Goal: Find specific page/section: Find specific page/section

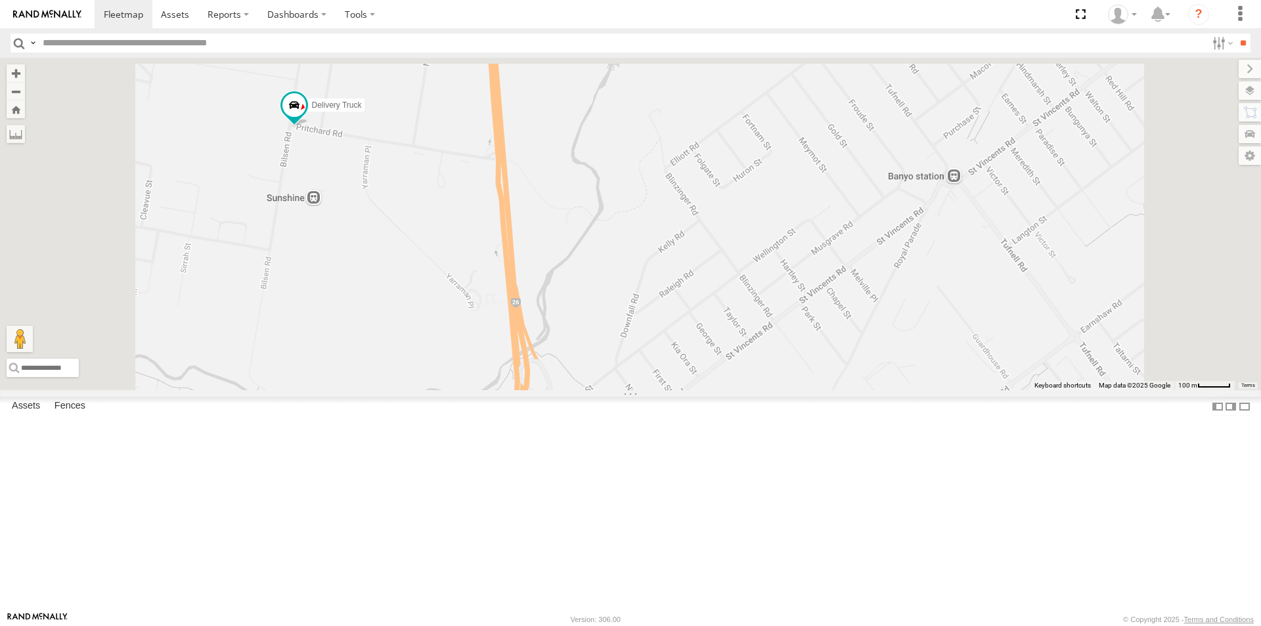
drag, startPoint x: 461, startPoint y: 135, endPoint x: 515, endPoint y: 358, distance: 229.7
click at [515, 358] on div "Delivery Truck" at bounding box center [630, 224] width 1261 height 332
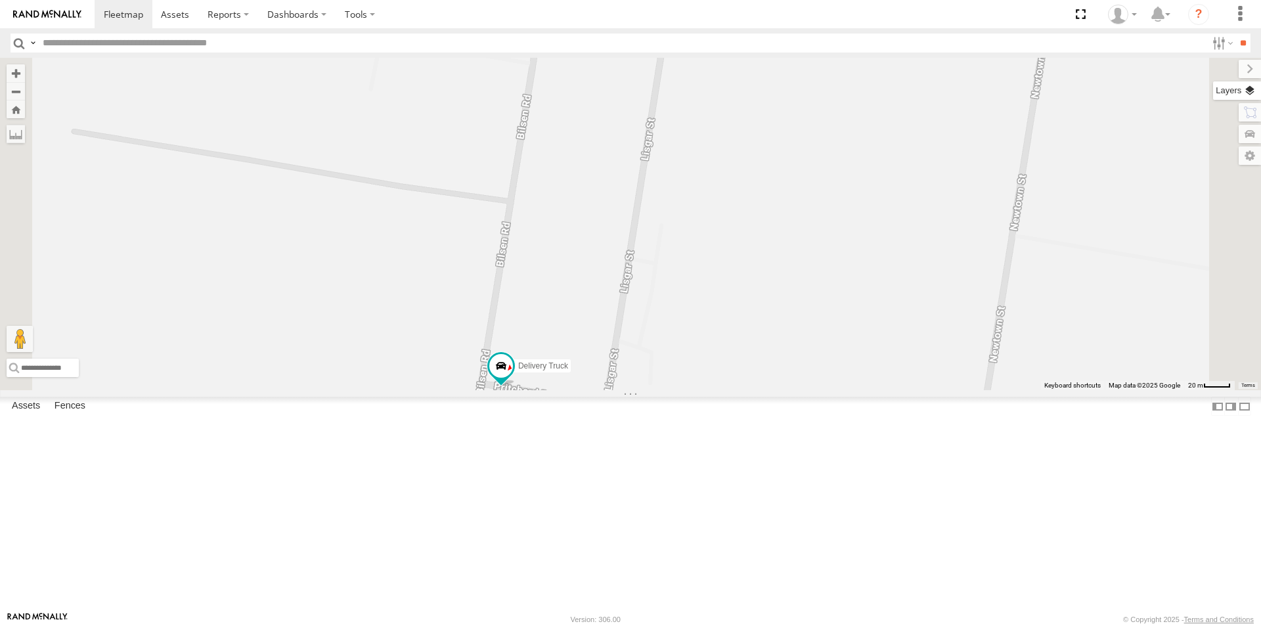
click at [1251, 89] on label at bounding box center [1237, 90] width 48 height 18
click at [0, 0] on span "Basemaps" at bounding box center [0, 0] width 0 height 0
click at [0, 0] on span "Satellite + Roadmap" at bounding box center [0, 0] width 0 height 0
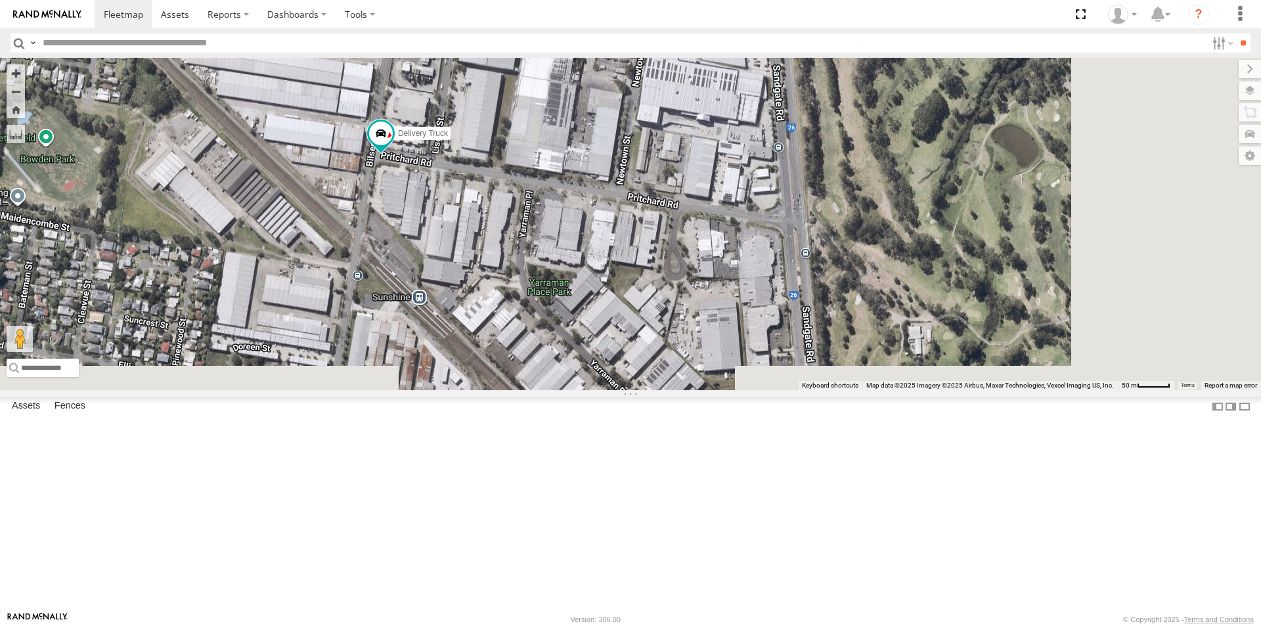
drag, startPoint x: 923, startPoint y: 515, endPoint x: 745, endPoint y: 299, distance: 280.0
click at [745, 299] on div "Delivery Truck" at bounding box center [630, 224] width 1261 height 332
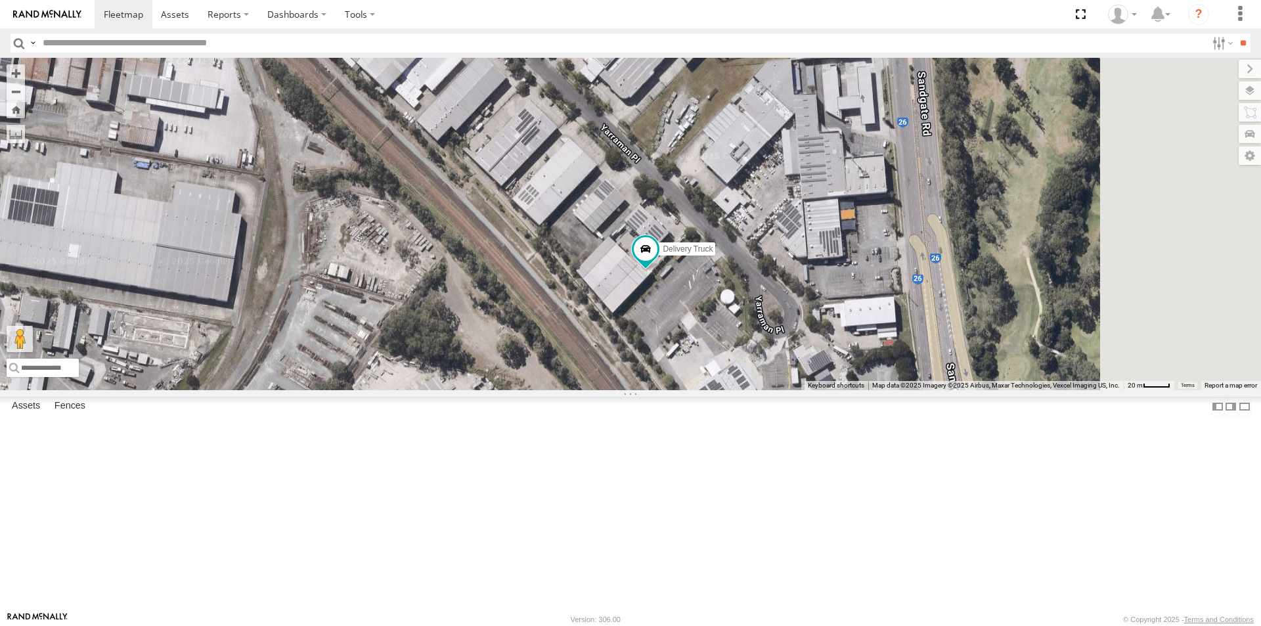
drag, startPoint x: 975, startPoint y: 498, endPoint x: 769, endPoint y: 459, distance: 209.2
click at [769, 390] on div "Delivery Truck" at bounding box center [630, 224] width 1261 height 332
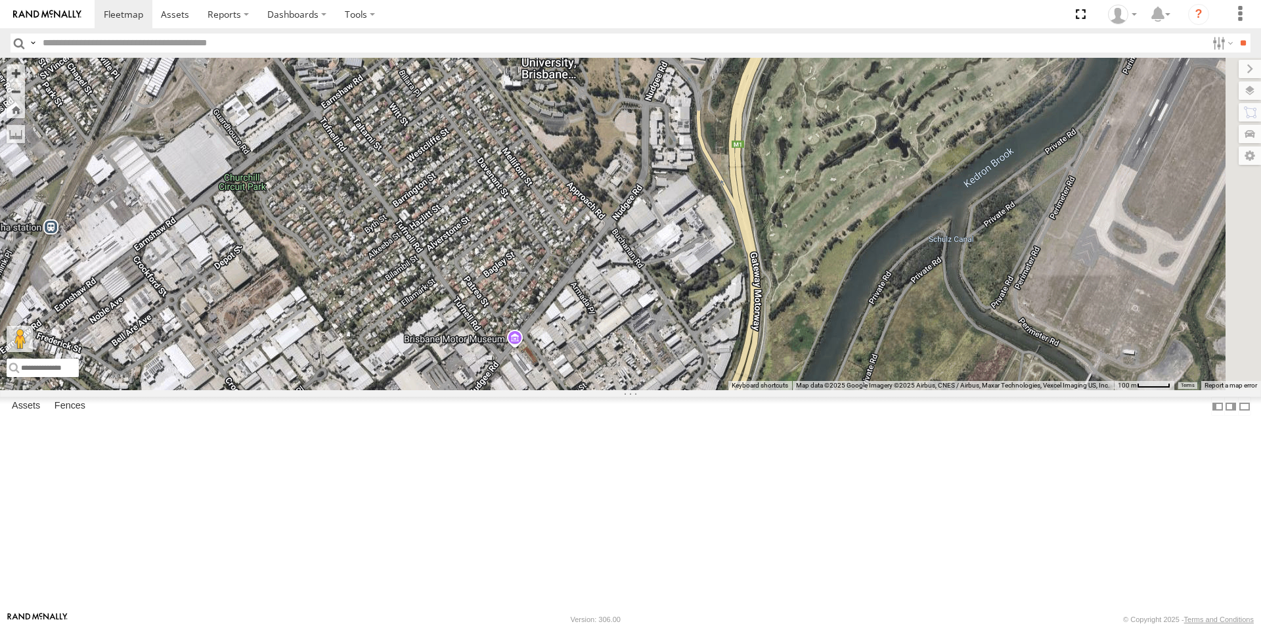
drag, startPoint x: 934, startPoint y: 378, endPoint x: 529, endPoint y: 309, distance: 411.1
click at [529, 309] on div "Delivery Truck" at bounding box center [630, 224] width 1261 height 332
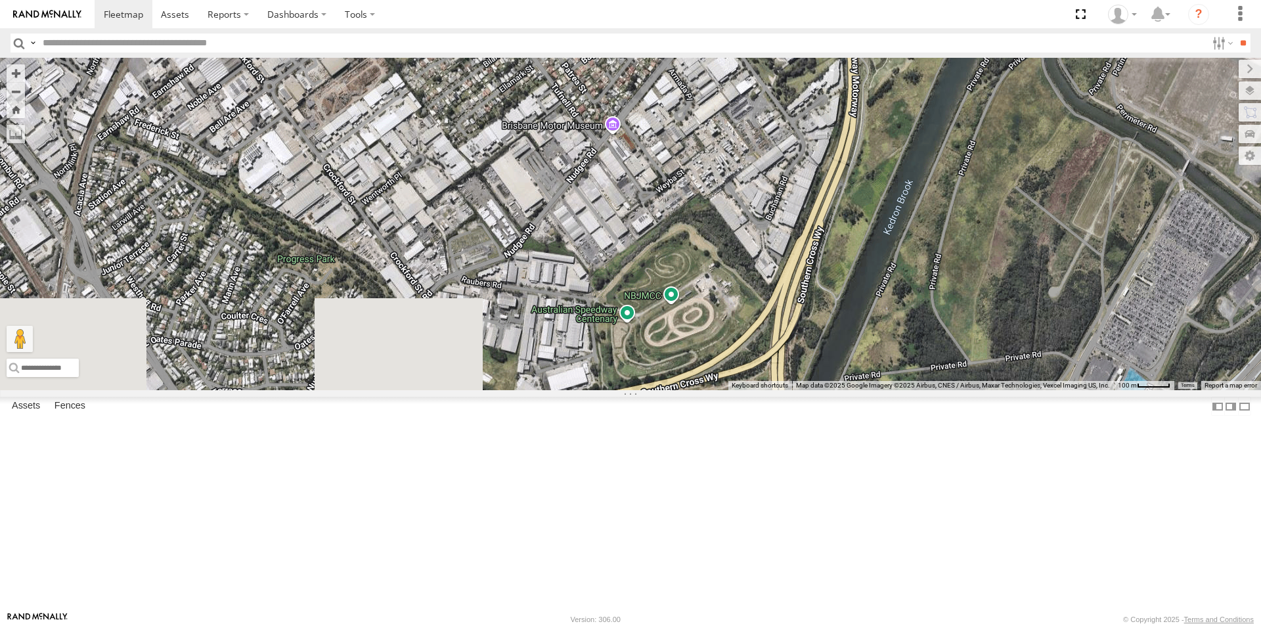
drag, startPoint x: 698, startPoint y: 529, endPoint x: 796, endPoint y: 313, distance: 237.2
click at [796, 313] on div "Delivery Truck" at bounding box center [630, 224] width 1261 height 332
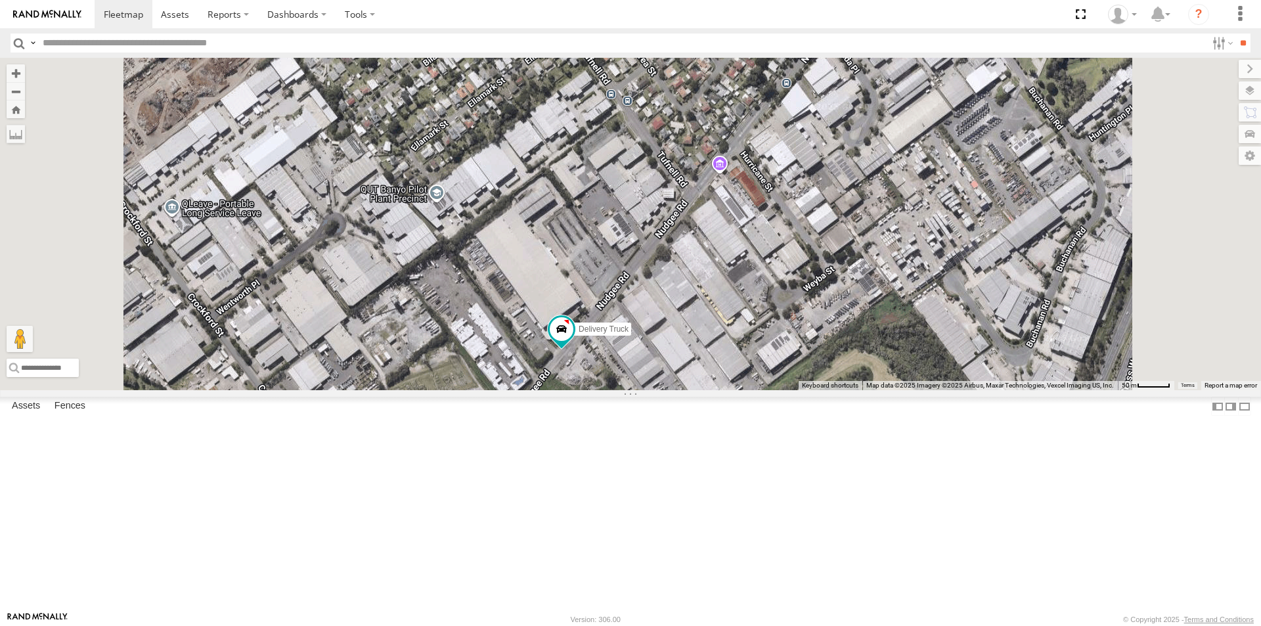
drag, startPoint x: 659, startPoint y: 562, endPoint x: 648, endPoint y: 407, distance: 154.7
click at [648, 390] on div "Delivery Truck" at bounding box center [630, 224] width 1261 height 332
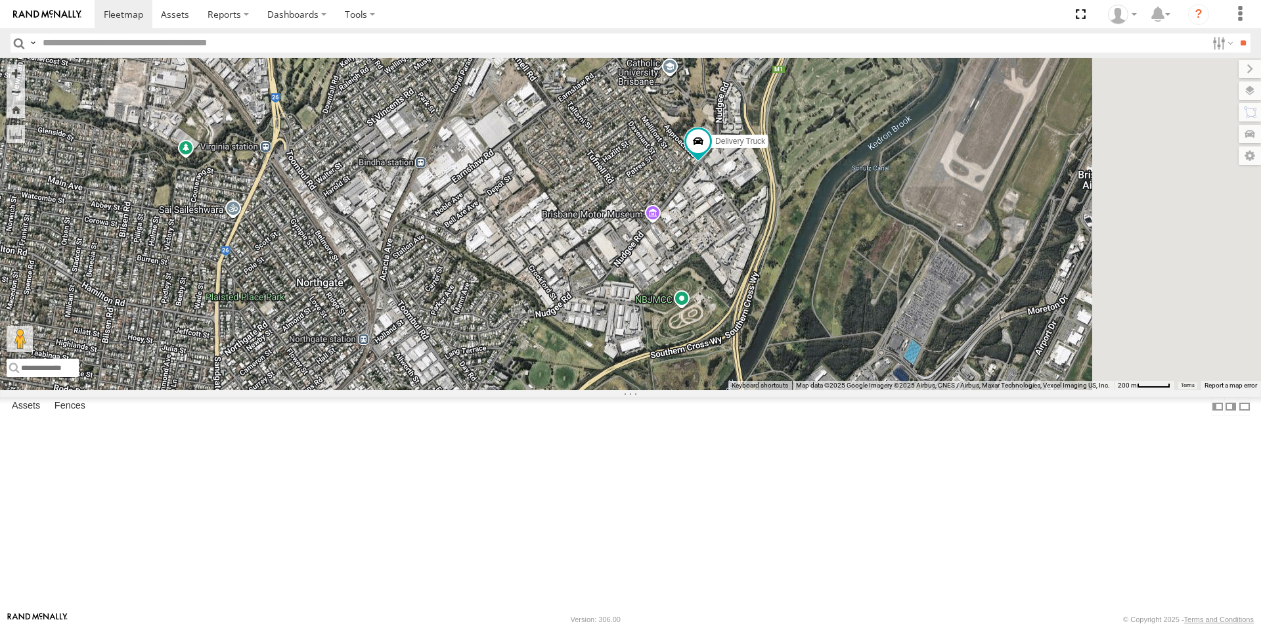
drag, startPoint x: 1000, startPoint y: 413, endPoint x: 424, endPoint y: 441, distance: 576.0
click at [424, 390] on div "Delivery Truck" at bounding box center [630, 224] width 1261 height 332
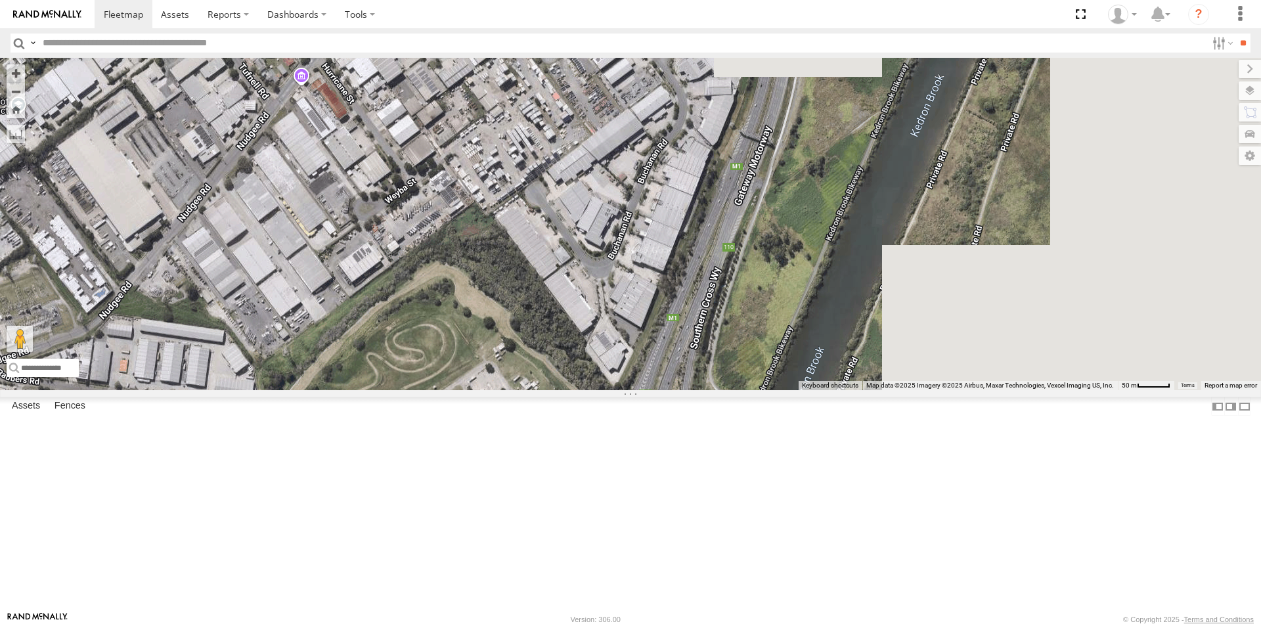
drag, startPoint x: 947, startPoint y: 162, endPoint x: 542, endPoint y: 462, distance: 504.3
click at [542, 390] on div "Delivery Truck" at bounding box center [630, 224] width 1261 height 332
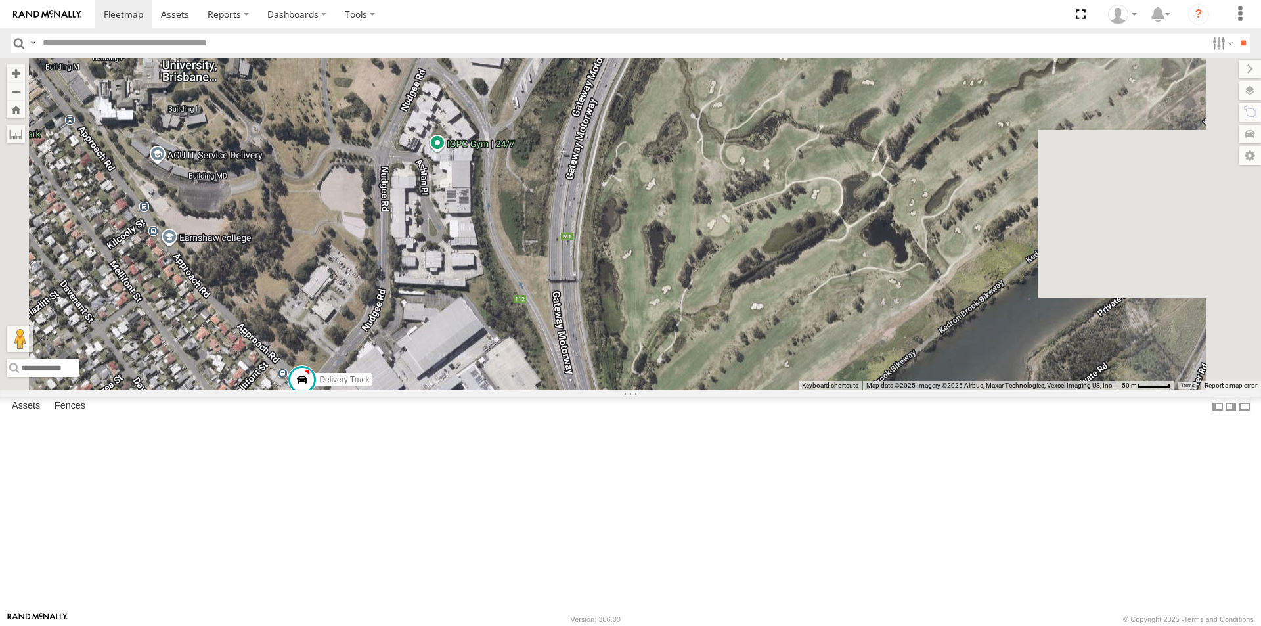
drag, startPoint x: 701, startPoint y: 182, endPoint x: 565, endPoint y: 489, distance: 335.8
click at [565, 390] on div "Delivery Truck" at bounding box center [630, 224] width 1261 height 332
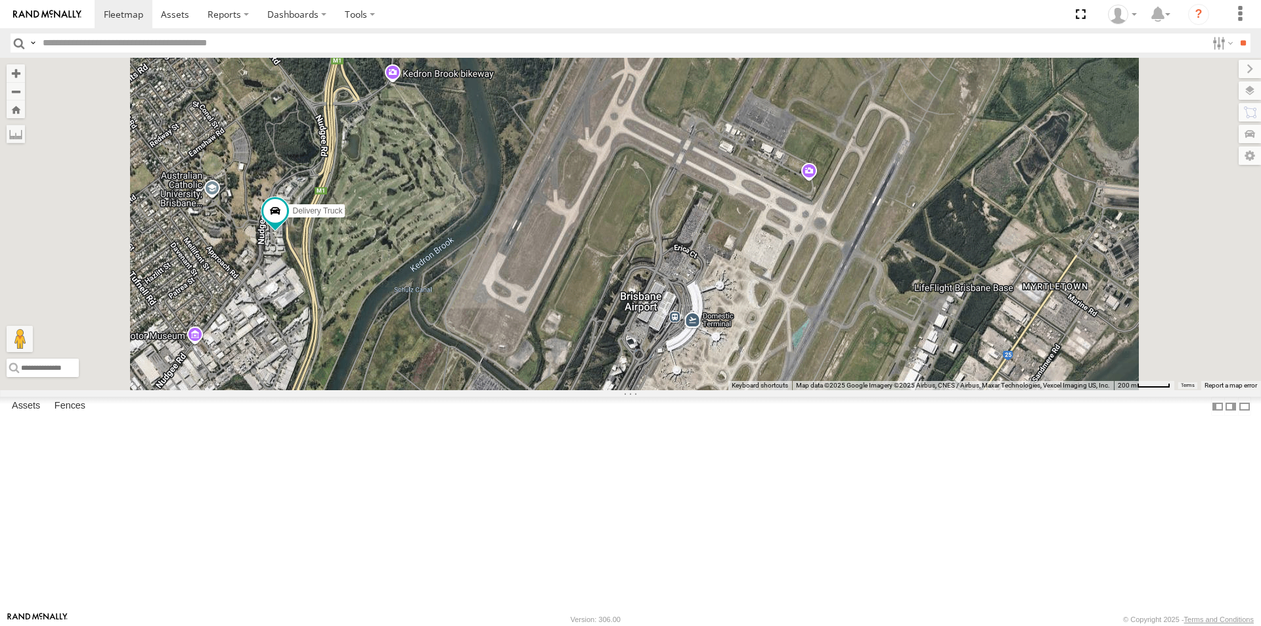
click at [483, 390] on div "Delivery Truck" at bounding box center [630, 224] width 1261 height 332
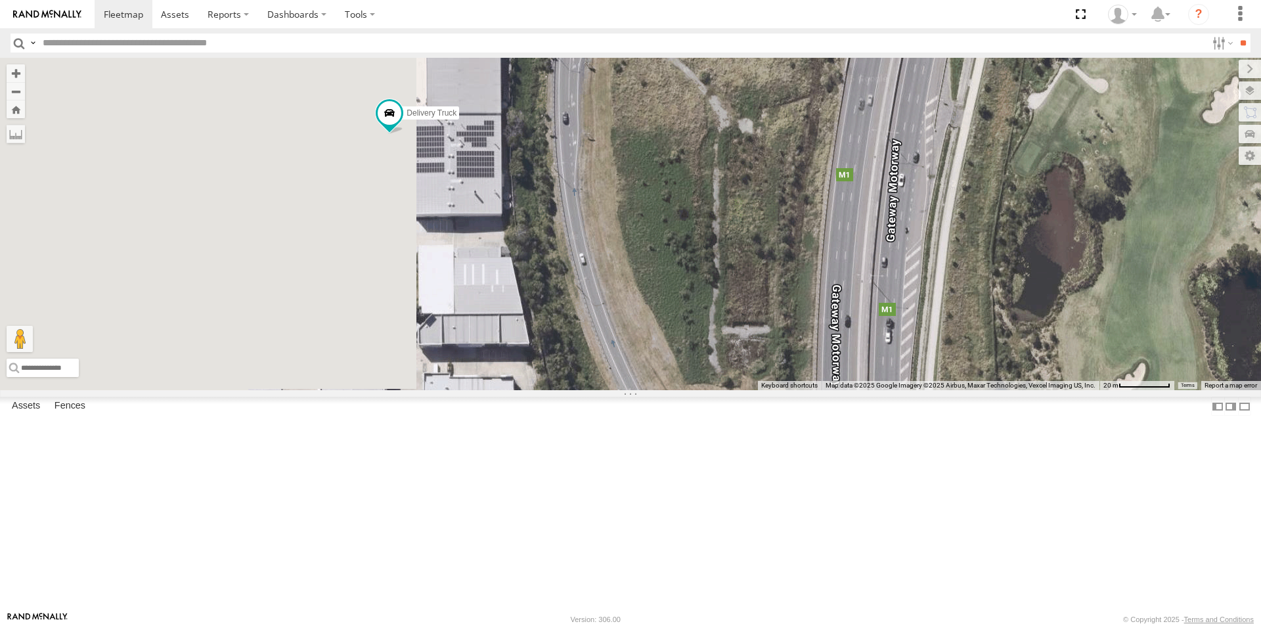
drag, startPoint x: 393, startPoint y: 298, endPoint x: 743, endPoint y: 370, distance: 358.1
click at [743, 370] on div "Delivery Truck" at bounding box center [630, 224] width 1261 height 332
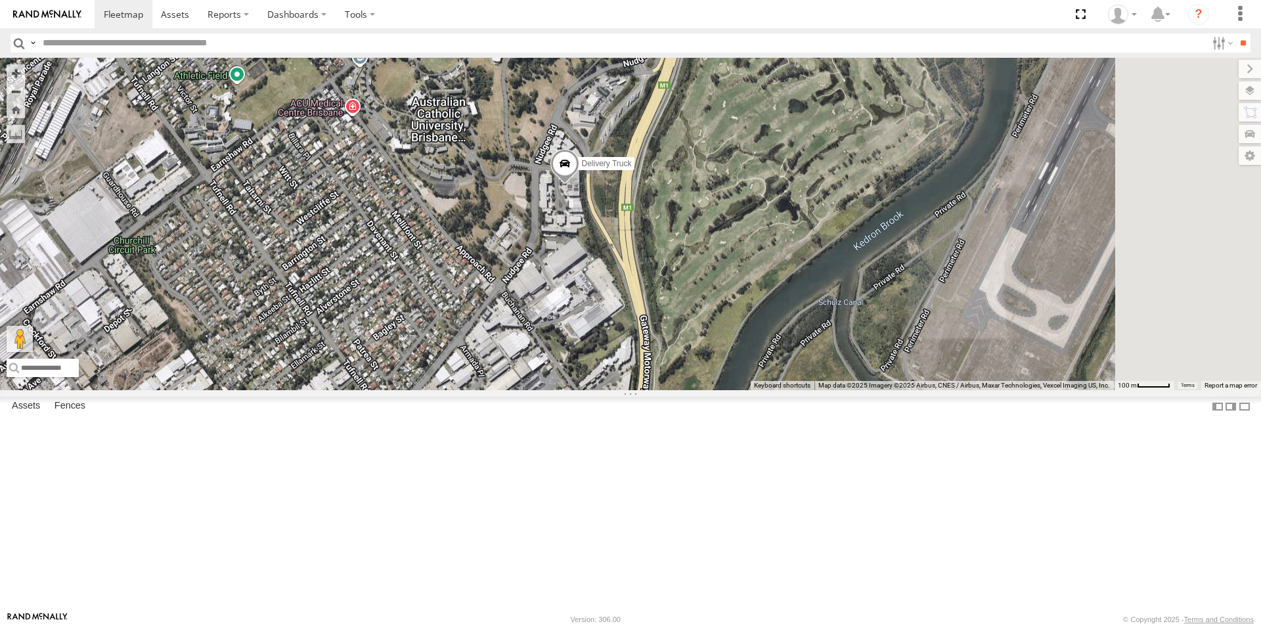
drag, startPoint x: 994, startPoint y: 359, endPoint x: 505, endPoint y: 418, distance: 492.8
click at [505, 390] on div "Delivery Truck" at bounding box center [630, 224] width 1261 height 332
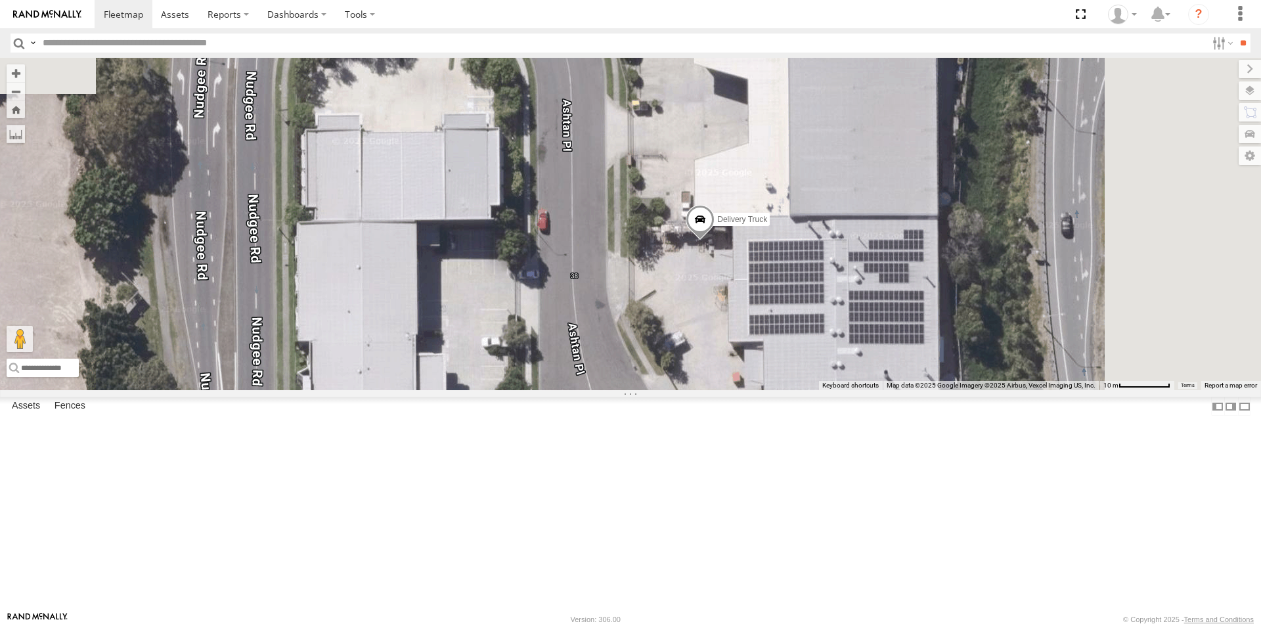
drag, startPoint x: 946, startPoint y: 292, endPoint x: 823, endPoint y: 535, distance: 271.7
click at [823, 390] on div "Delivery Truck" at bounding box center [630, 224] width 1261 height 332
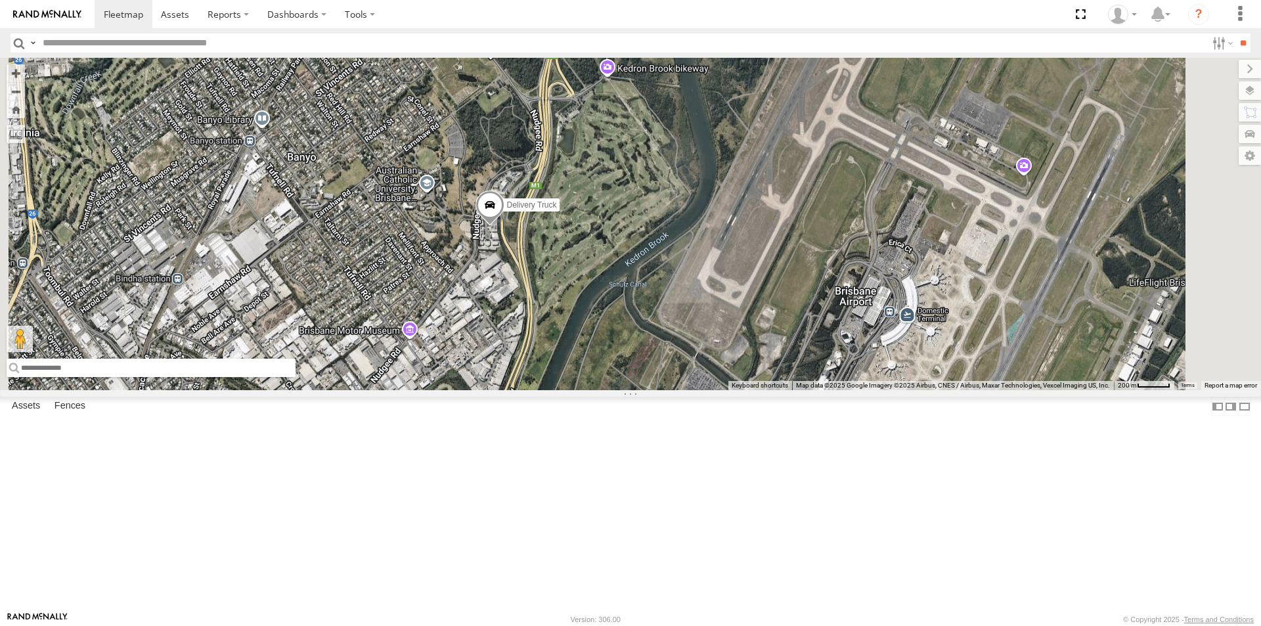
click at [296, 377] on input "text" at bounding box center [151, 368] width 289 height 18
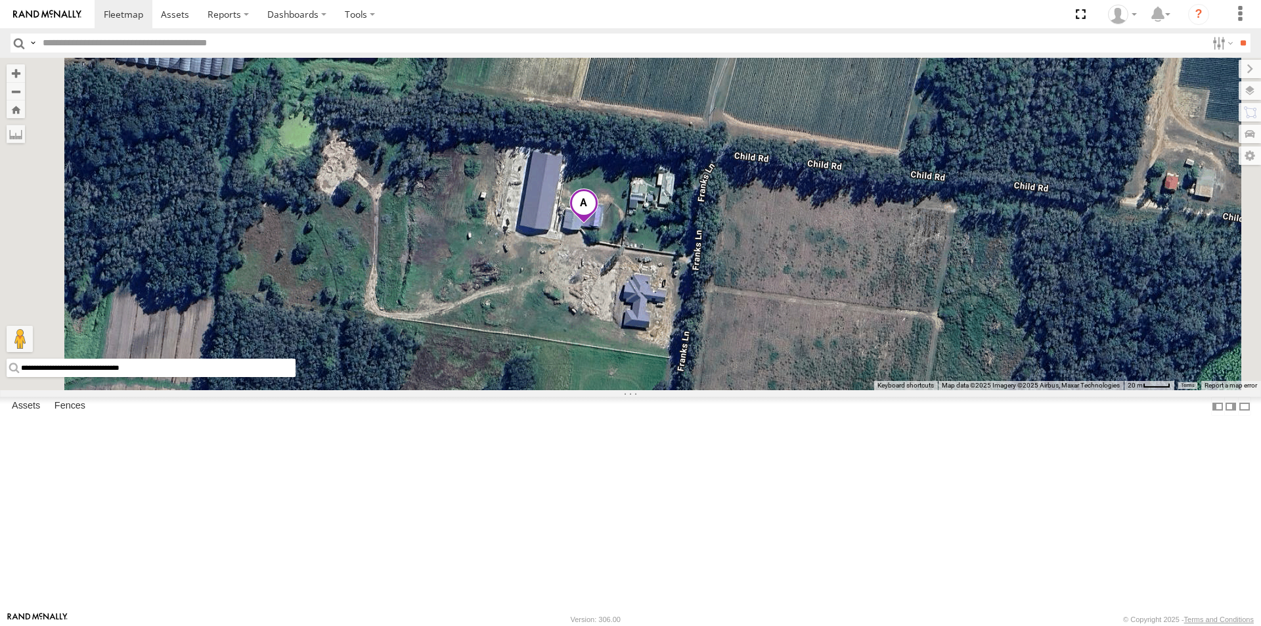
drag, startPoint x: 481, startPoint y: 589, endPoint x: 332, endPoint y: 599, distance: 148.8
click at [332, 390] on div "**********" at bounding box center [630, 224] width 1261 height 332
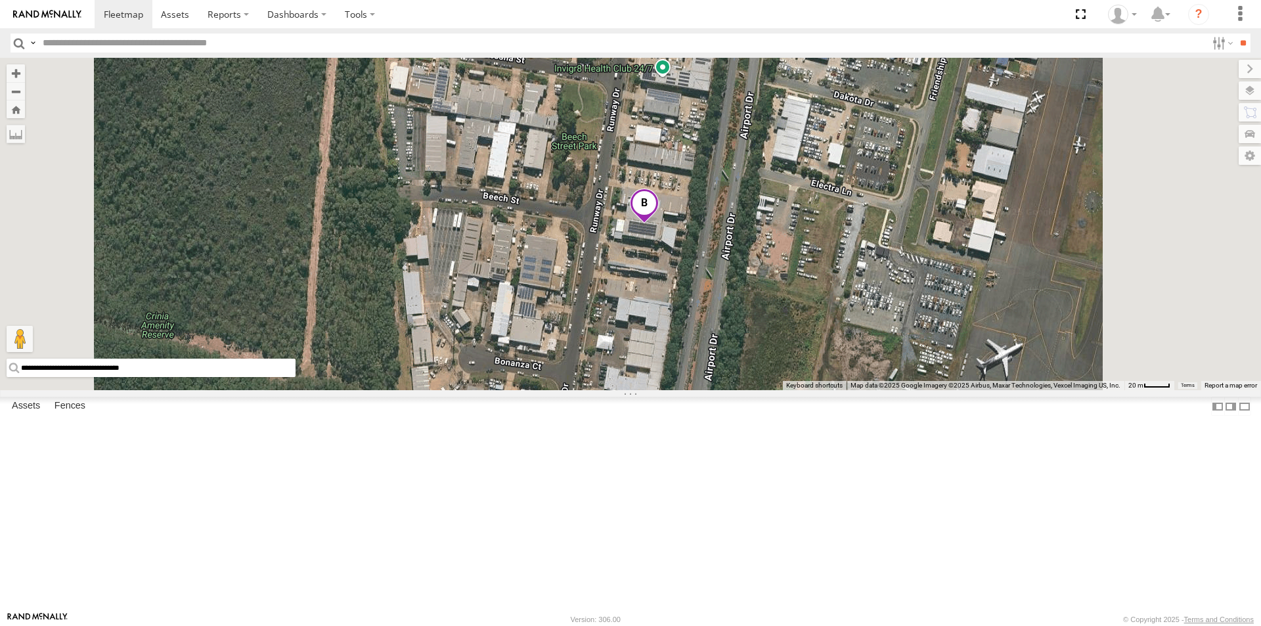
drag, startPoint x: 485, startPoint y: 590, endPoint x: 341, endPoint y: 598, distance: 144.7
click at [296, 377] on input "**********" at bounding box center [151, 368] width 289 height 18
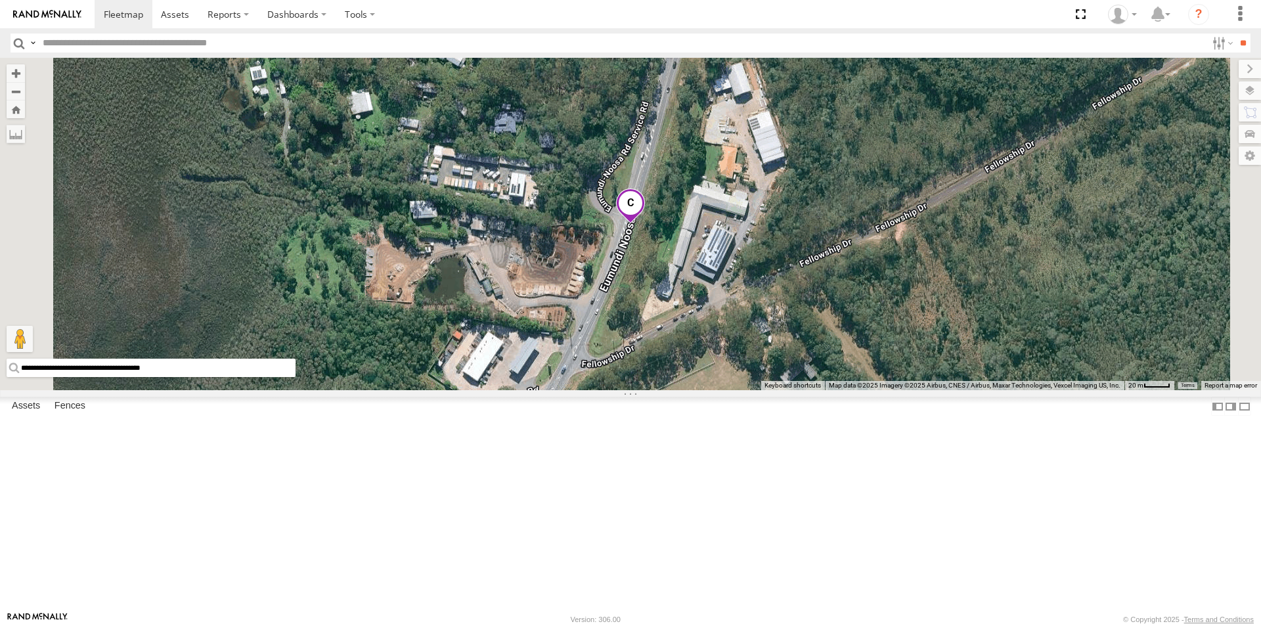
drag, startPoint x: 516, startPoint y: 588, endPoint x: 323, endPoint y: 600, distance: 192.8
click at [323, 600] on main "**********" at bounding box center [630, 335] width 1261 height 554
type input "**********"
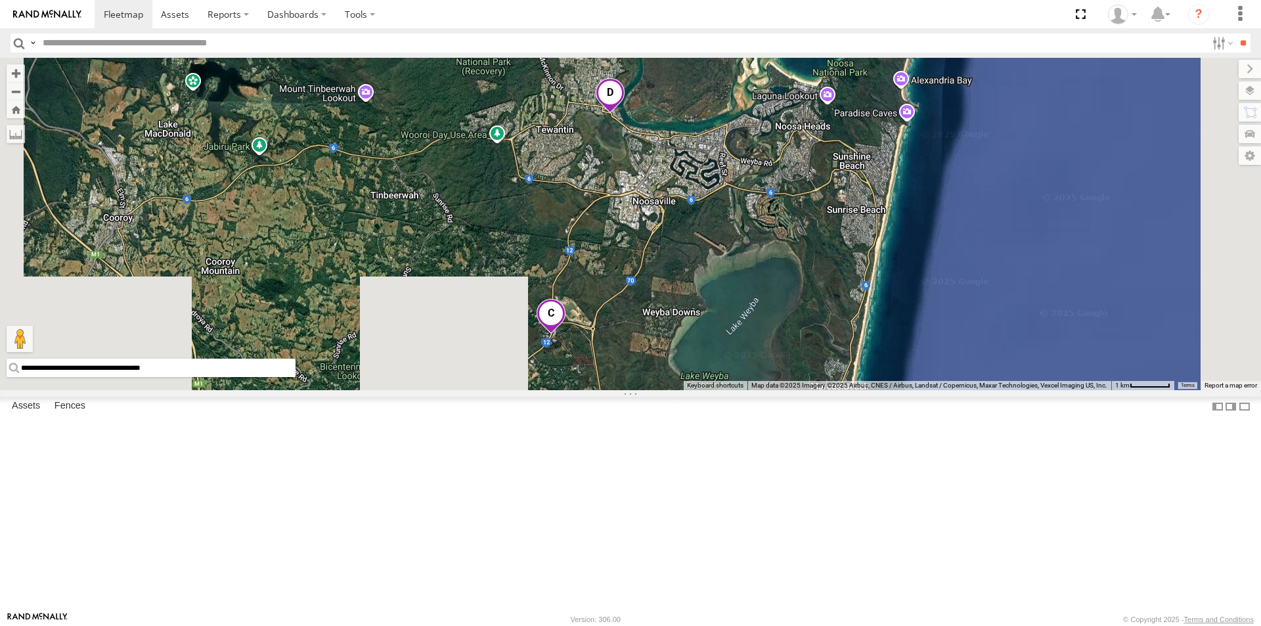
drag, startPoint x: 881, startPoint y: 564, endPoint x: 869, endPoint y: 265, distance: 299.8
click at [869, 265] on div "Delivery Truck" at bounding box center [630, 224] width 1261 height 332
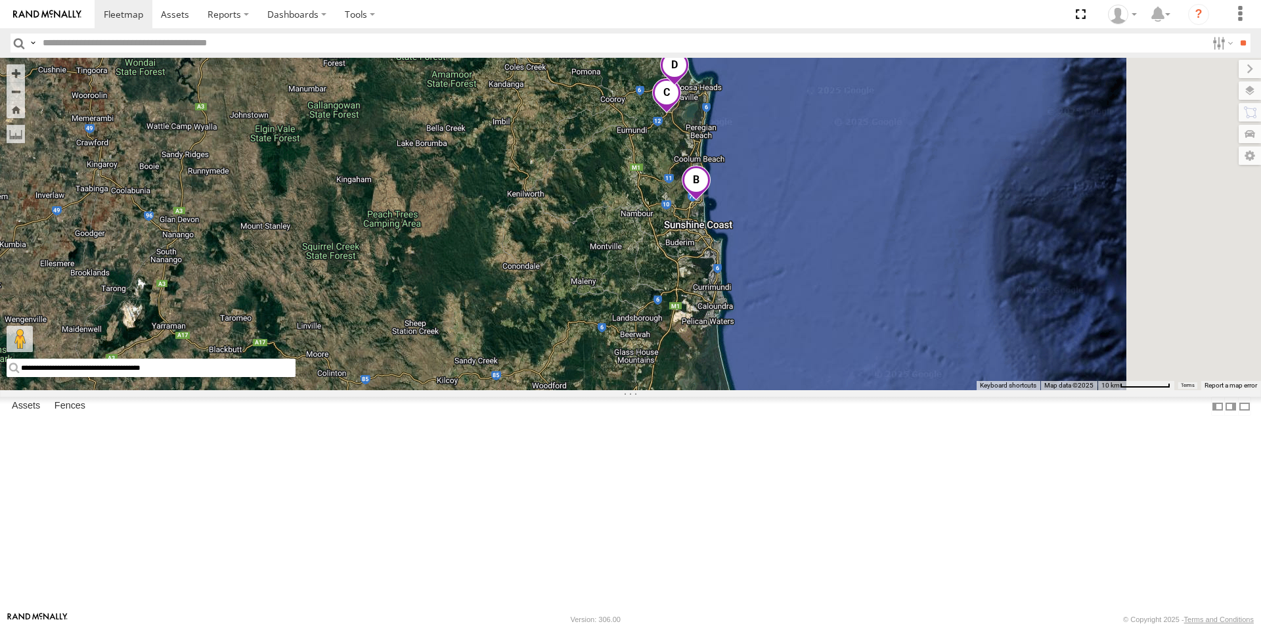
drag, startPoint x: 812, startPoint y: 445, endPoint x: 711, endPoint y: 272, distance: 200.5
click at [711, 272] on div at bounding box center [630, 224] width 1261 height 332
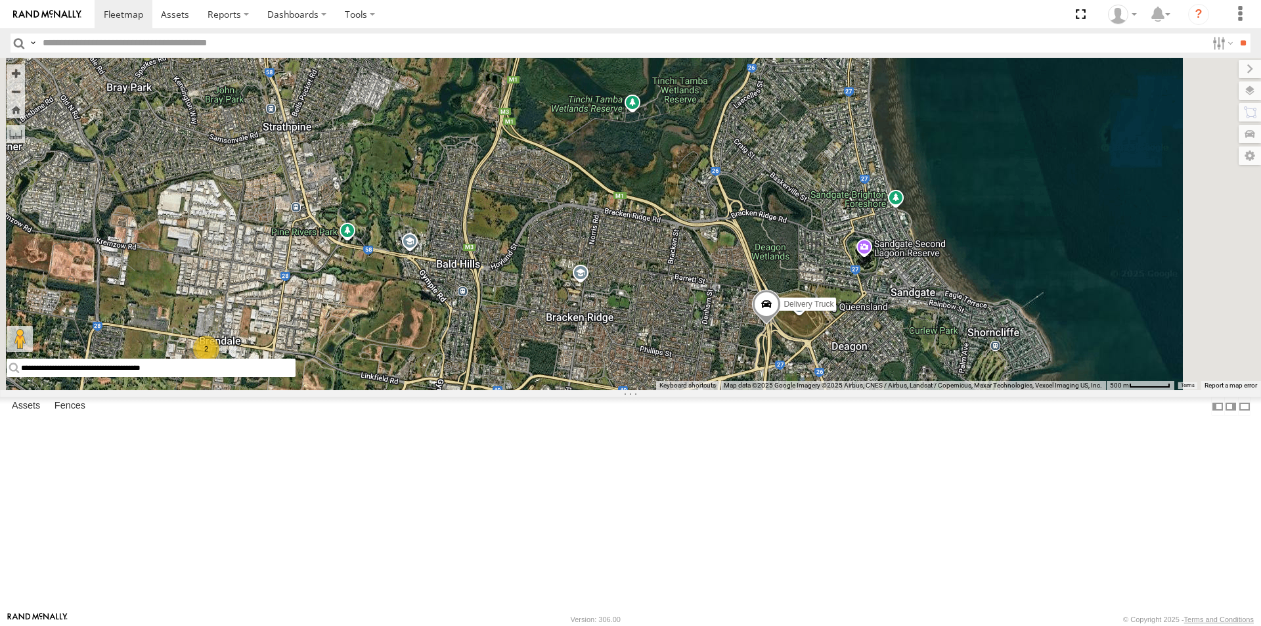
drag, startPoint x: 937, startPoint y: 447, endPoint x: 820, endPoint y: 484, distance: 122.8
click at [820, 390] on div "Delivery Truck 2" at bounding box center [630, 224] width 1261 height 332
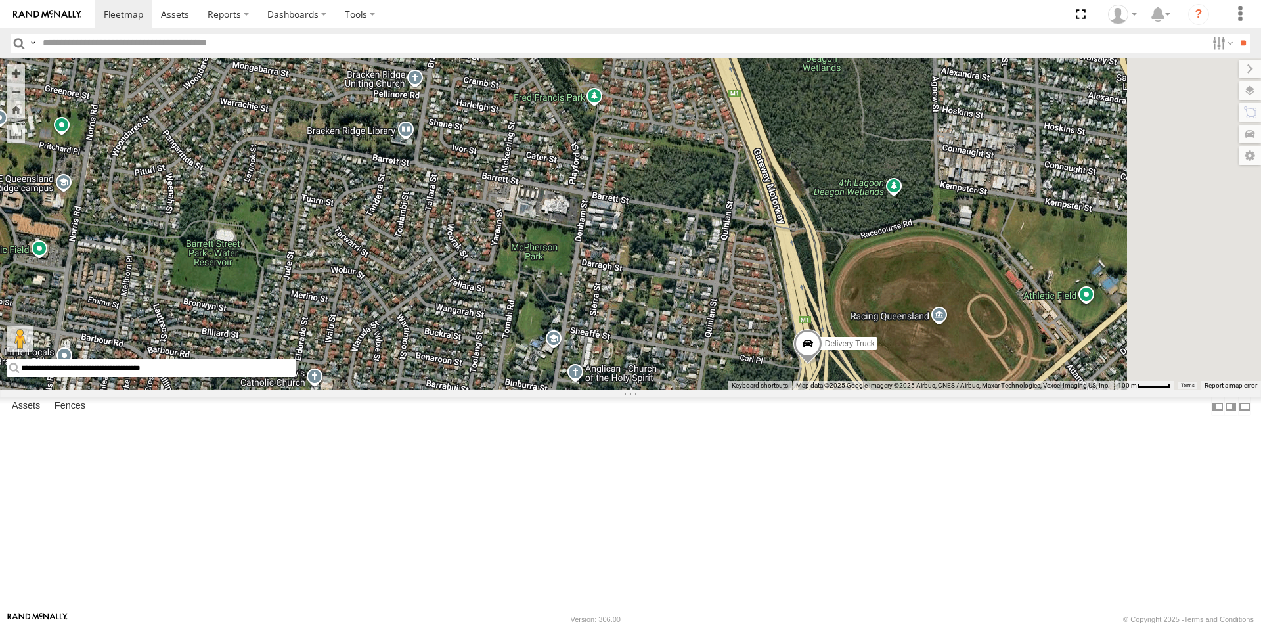
drag, startPoint x: 962, startPoint y: 502, endPoint x: 889, endPoint y: 507, distance: 73.0
click at [889, 390] on div "Delivery Truck" at bounding box center [630, 224] width 1261 height 332
